Goal: Task Accomplishment & Management: Manage account settings

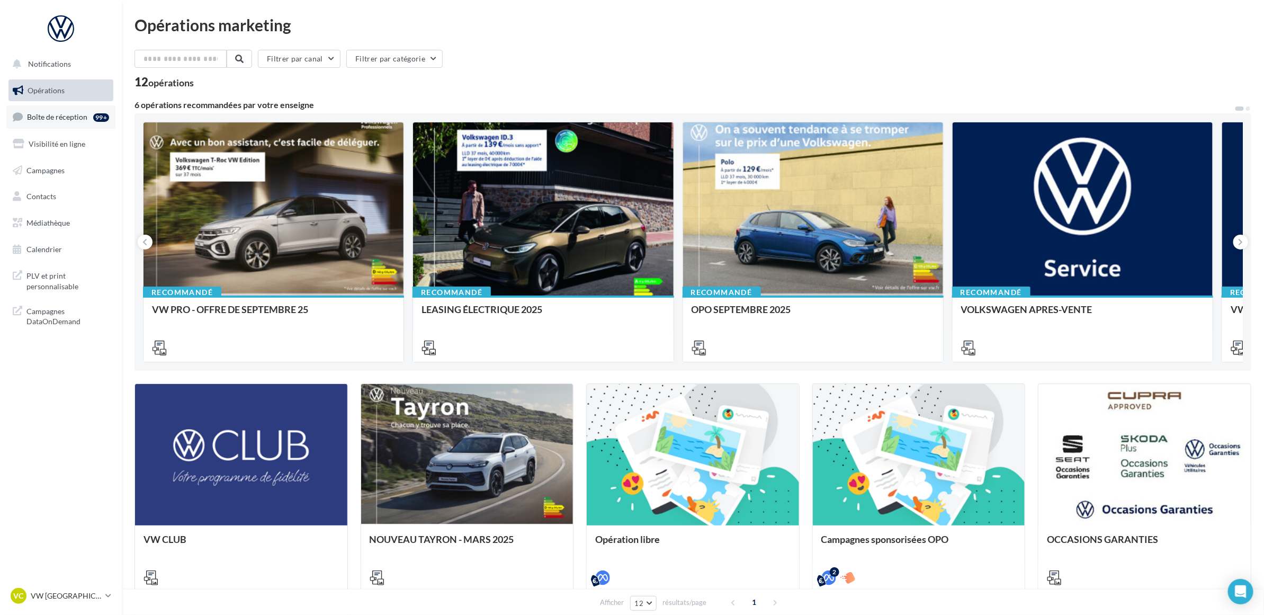
click at [84, 115] on span "Boîte de réception" at bounding box center [57, 116] width 60 height 9
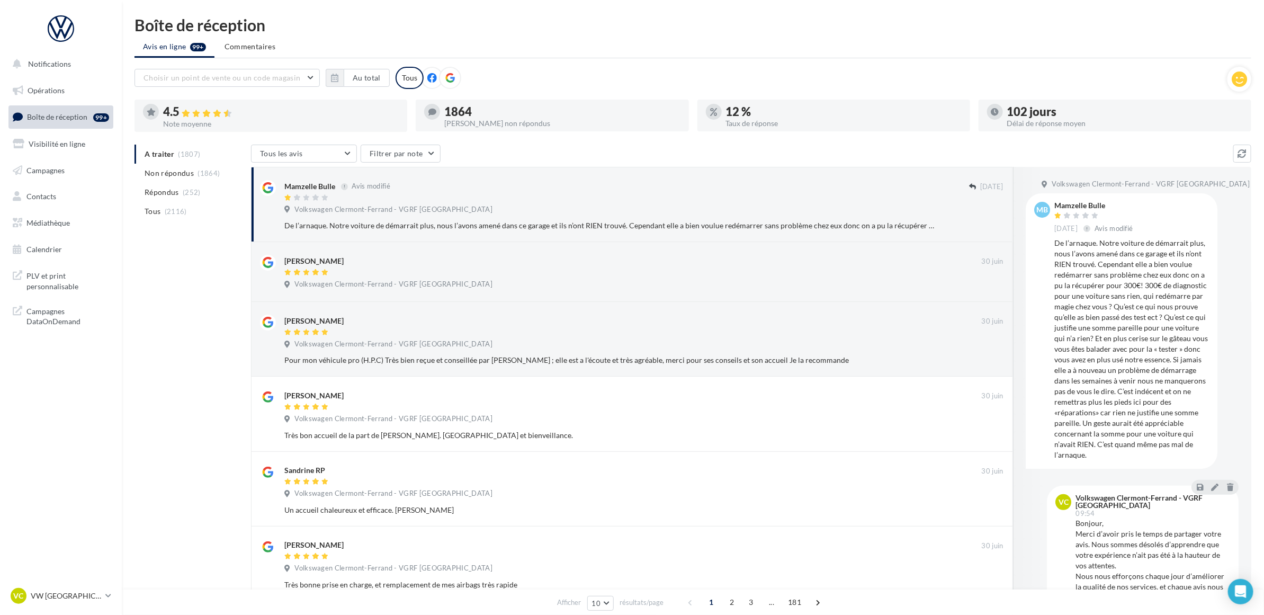
click at [183, 311] on div "A traiter (1807) Non répondus (1864) Répondus (252) Tous (2116) Tous les avis T…" at bounding box center [693, 522] width 1117 height 755
click at [208, 310] on div "A traiter (1807) Non répondus (1864) Répondus (252) Tous (2116) Tous les avis T…" at bounding box center [693, 522] width 1117 height 755
click at [207, 178] on li "Non répondus (1864)" at bounding box center [191, 173] width 112 height 19
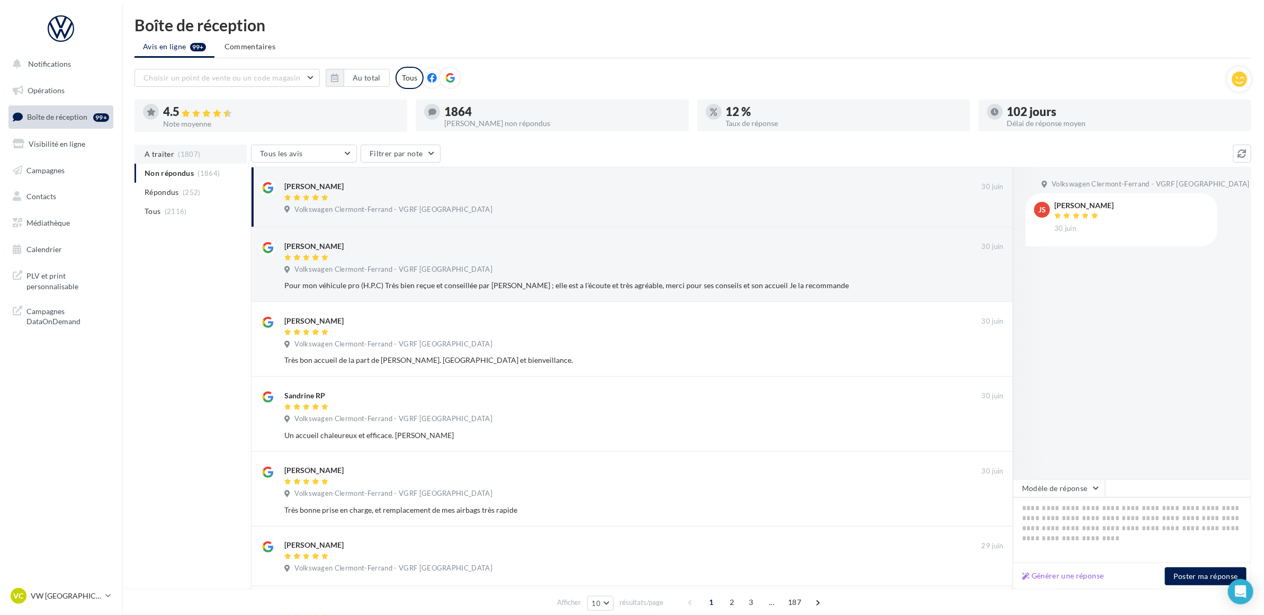
click at [188, 153] on span "(1807)" at bounding box center [189, 154] width 22 height 8
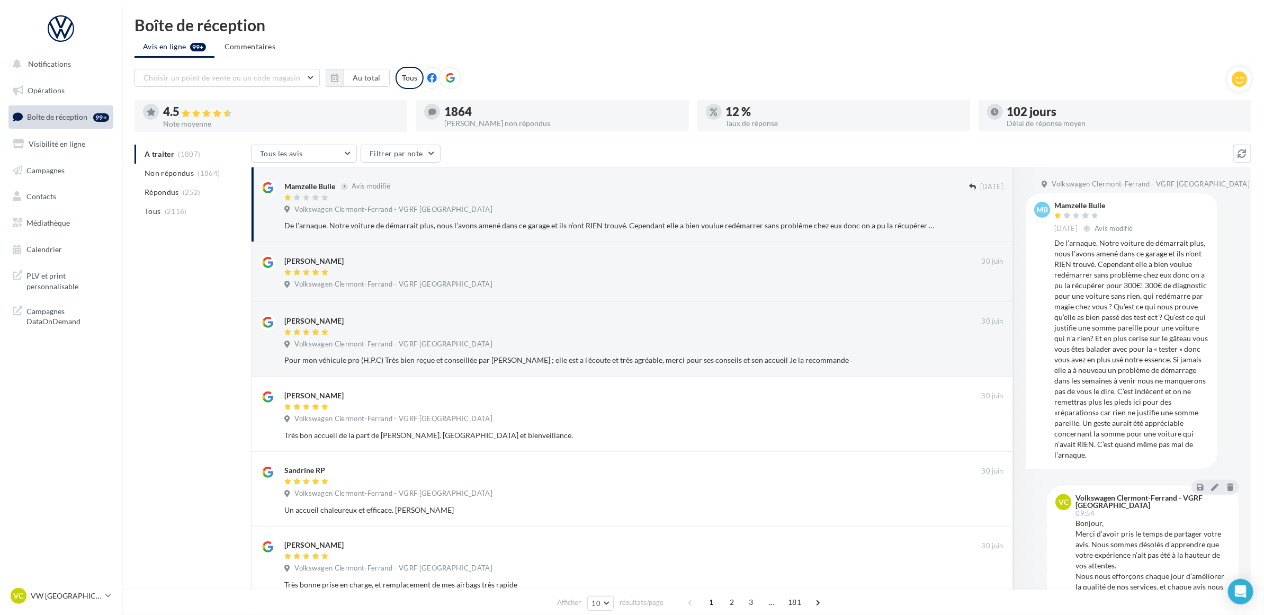
click at [188, 331] on div "A traiter (1807) Non répondus (1864) Répondus (252) Tous (2116) Tous les avis T…" at bounding box center [693, 522] width 1117 height 755
click at [154, 372] on div "A traiter (1807) Non répondus (1864) Répondus (252) Tous (2116) Tous les avis T…" at bounding box center [693, 522] width 1117 height 755
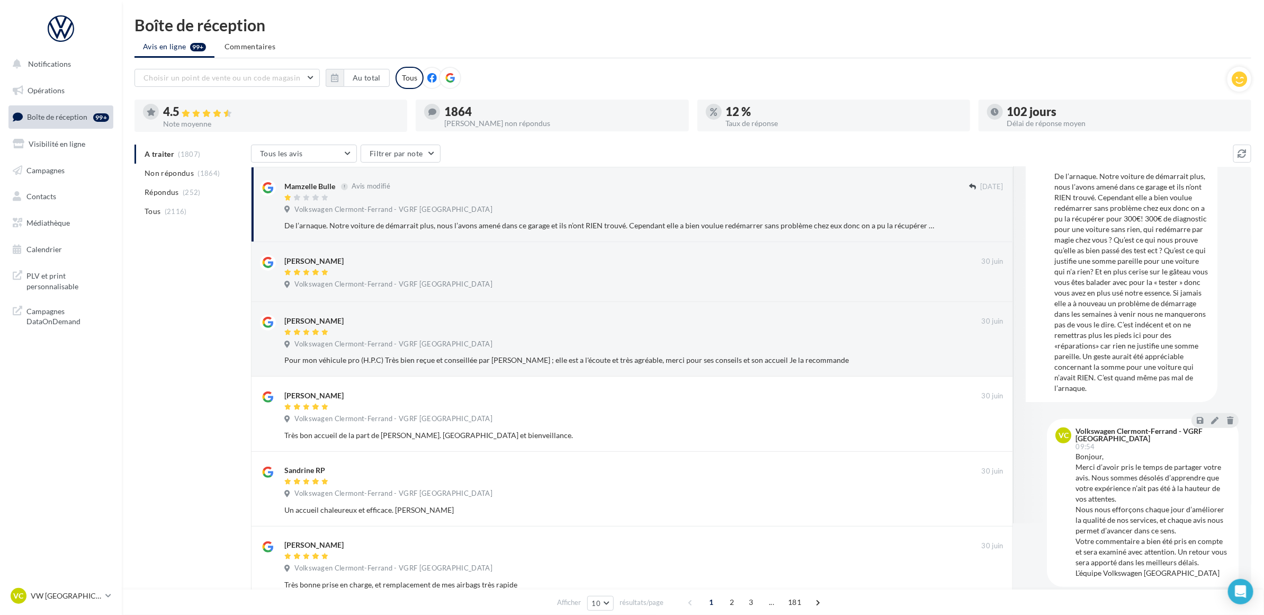
scroll to position [77, 0]
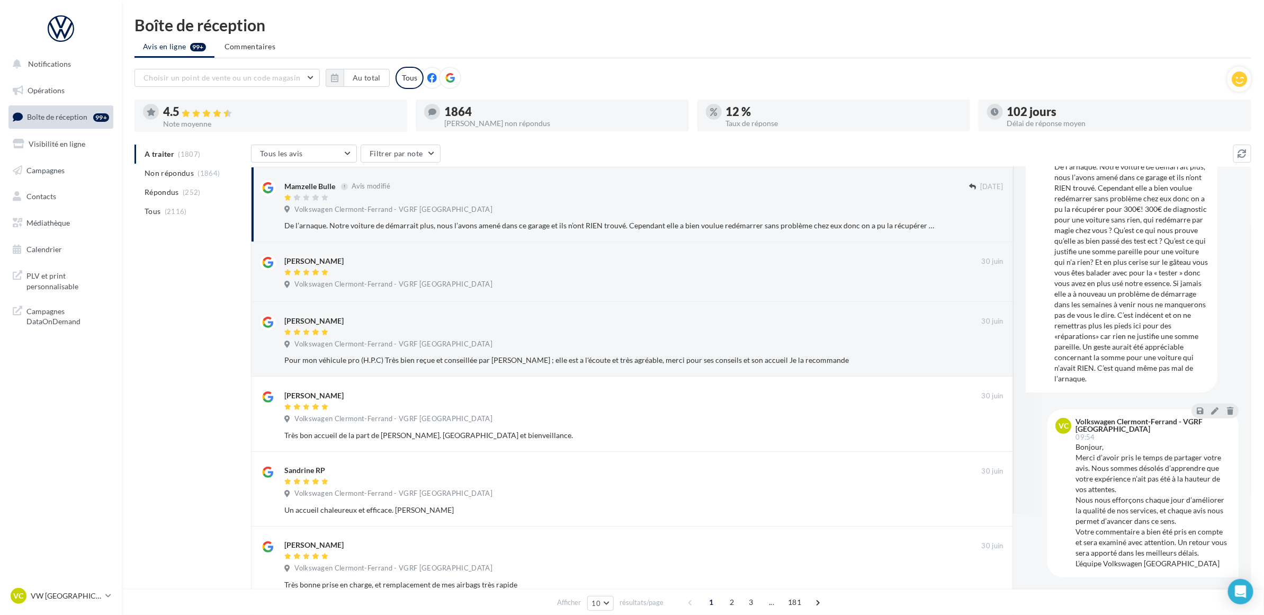
click at [896, 56] on ul "Avis en ligne 99+ Commentaires" at bounding box center [693, 47] width 1117 height 21
click at [696, 56] on ul "Avis en ligne 99+ Commentaires" at bounding box center [693, 47] width 1117 height 21
click at [175, 368] on div "A traiter (1807) Non répondus (1864) Répondus (252) Tous (2116) Tous les avis T…" at bounding box center [693, 522] width 1117 height 755
click at [177, 392] on div "A traiter (1807) Non répondus (1864) Répondus (252) Tous (2116) Tous les avis T…" at bounding box center [693, 522] width 1117 height 755
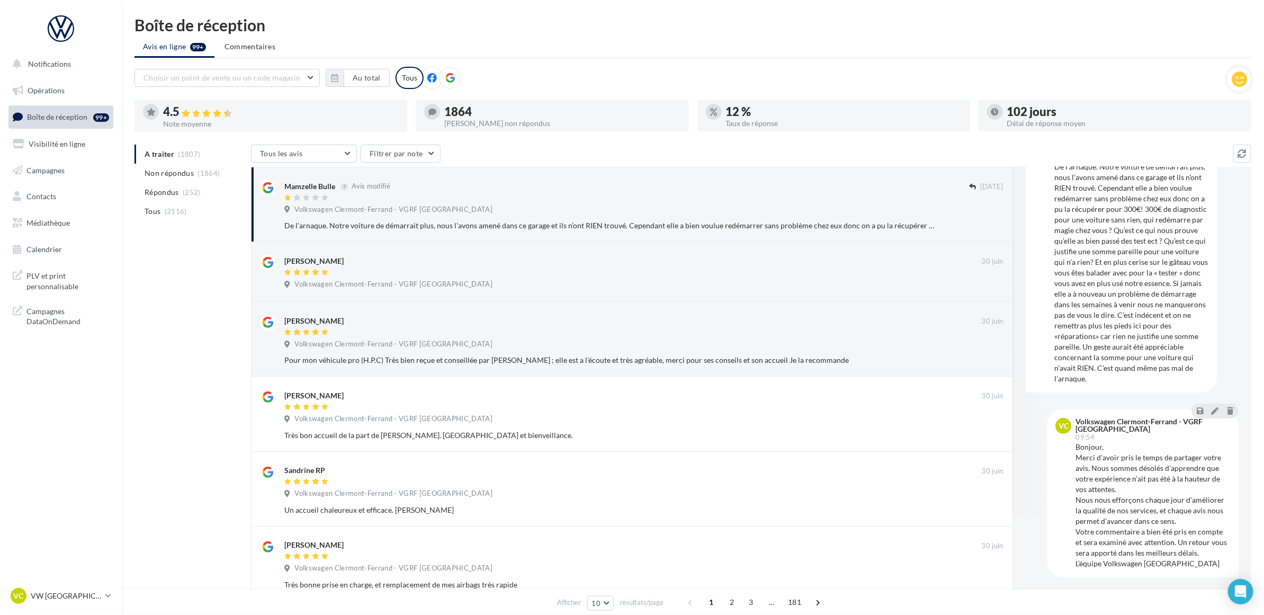
click at [507, 32] on div "Boîte de réception" at bounding box center [693, 25] width 1117 height 16
click at [550, 51] on ul "Avis en ligne 99+ Commentaires" at bounding box center [693, 47] width 1117 height 21
